Goal: Task Accomplishment & Management: Use online tool/utility

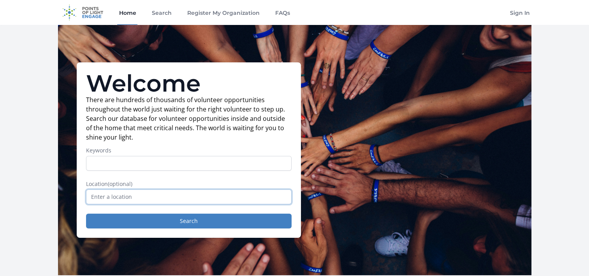
click at [134, 199] on input "text" at bounding box center [189, 196] width 206 height 15
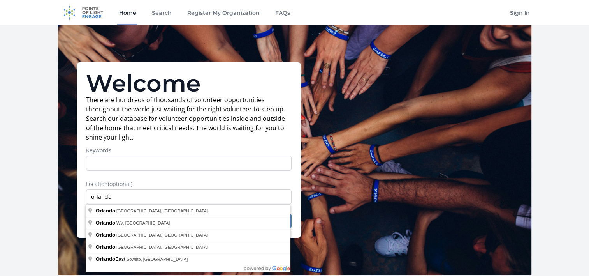
type input "Orlando, FL, USA"
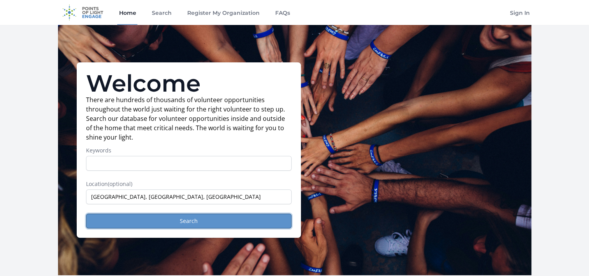
click at [171, 221] on button "Search" at bounding box center [189, 220] width 206 height 15
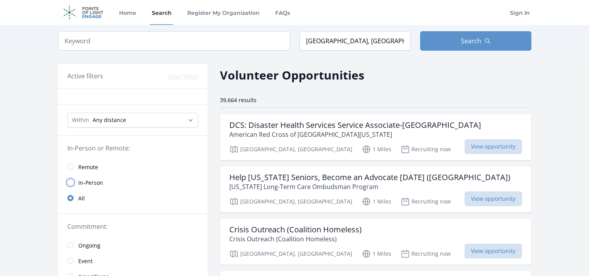
click at [71, 181] on input "radio" at bounding box center [70, 182] width 6 height 6
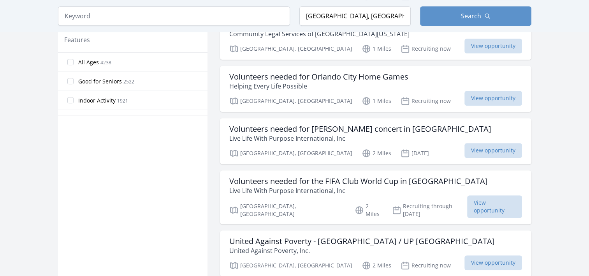
scroll to position [467, 0]
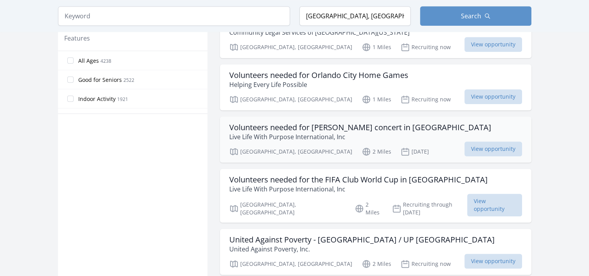
click at [304, 128] on h3 "Volunteers needed for Chris Brown concert in Orlando" at bounding box center [360, 127] width 262 height 9
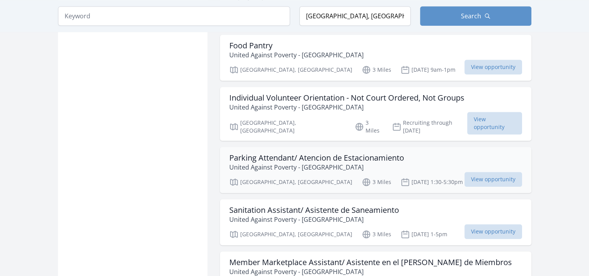
scroll to position [895, 0]
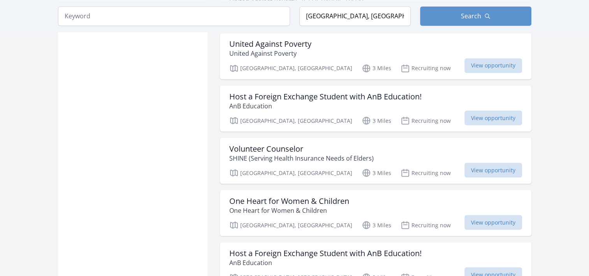
scroll to position [1402, 0]
click at [486, 162] on span "View opportunity" at bounding box center [493, 169] width 58 height 15
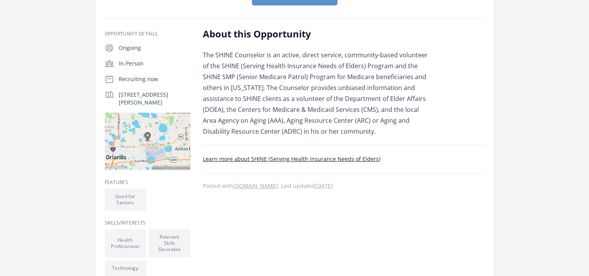
scroll to position [117, 0]
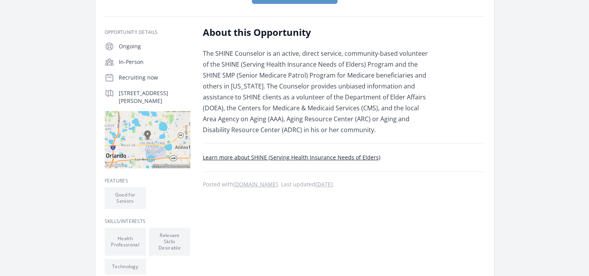
click at [334, 150] on div "Learn more about SHINE (Serving Health Insurance Needs of Elders) Posted with v…" at bounding box center [344, 166] width 282 height 46
click at [334, 157] on link "Learn more about SHINE (Serving Health Insurance Needs of Elders)" at bounding box center [292, 156] width 178 height 7
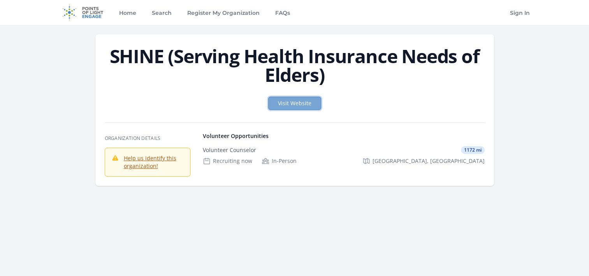
click at [289, 102] on link "Visit Website" at bounding box center [294, 103] width 53 height 13
